Goal: Navigation & Orientation: Find specific page/section

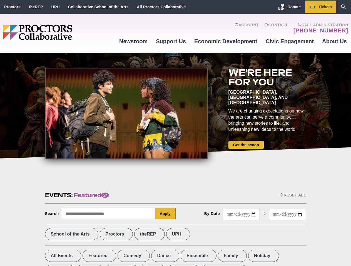
click at [175, 133] on div at bounding box center [126, 113] width 162 height 91
click at [292, 195] on div "Reset All" at bounding box center [292, 195] width 26 height 4
click at [165, 214] on button "Apply" at bounding box center [165, 213] width 21 height 11
